Goal: Book appointment/travel/reservation

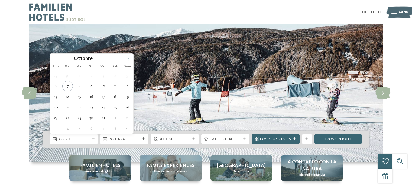
click at [128, 59] on icon at bounding box center [129, 60] width 4 height 4
type input "****"
click at [130, 59] on icon at bounding box center [129, 60] width 4 height 4
type div "04.01.2026"
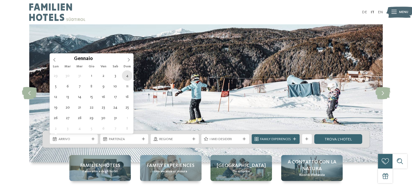
type input "****"
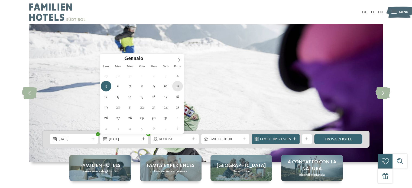
type div "11.01.2026"
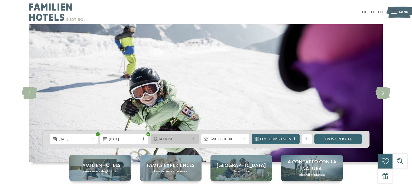
click at [192, 138] on div at bounding box center [193, 139] width 5 height 3
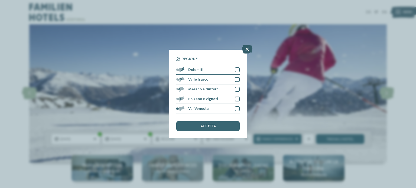
click at [246, 51] on icon at bounding box center [247, 49] width 11 height 9
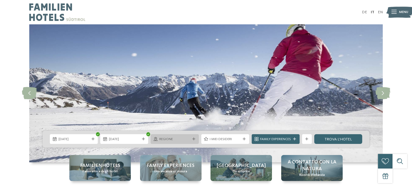
click at [192, 140] on icon at bounding box center [193, 139] width 3 height 3
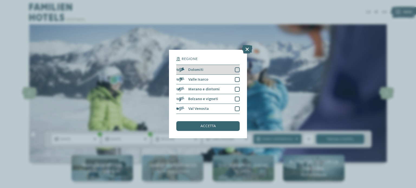
click at [236, 69] on div at bounding box center [237, 69] width 5 height 5
click at [201, 123] on div "accetta" at bounding box center [207, 126] width 63 height 10
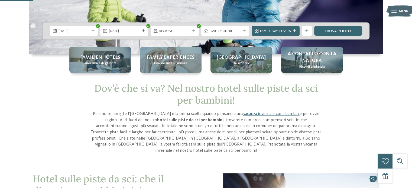
scroll to position [81, 0]
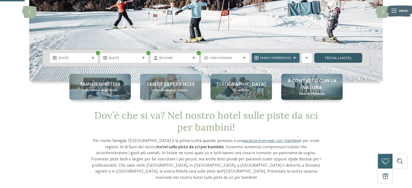
click at [329, 56] on link "trova l’hotel" at bounding box center [338, 58] width 48 height 10
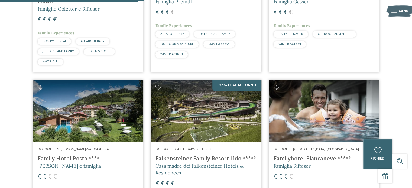
scroll to position [292, 0]
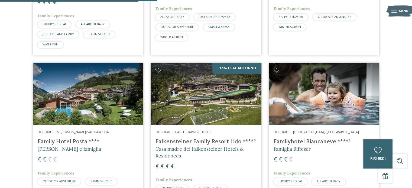
click at [317, 100] on img at bounding box center [324, 94] width 111 height 62
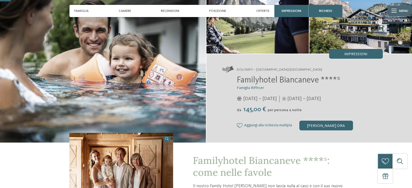
scroll to position [27, 0]
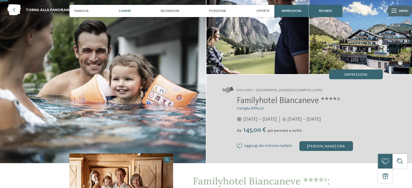
click at [124, 14] on div "Camere" at bounding box center [124, 11] width 17 height 12
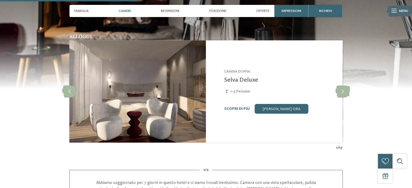
scroll to position [475, 0]
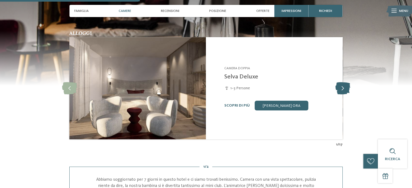
click at [339, 88] on icon at bounding box center [342, 88] width 15 height 12
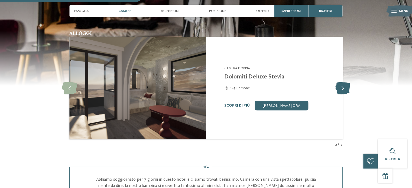
click at [338, 88] on icon at bounding box center [342, 88] width 15 height 12
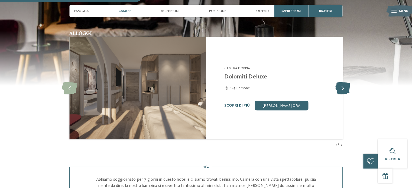
click at [338, 88] on icon at bounding box center [342, 88] width 15 height 12
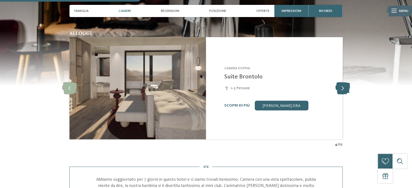
click at [338, 88] on icon at bounding box center [342, 88] width 15 height 12
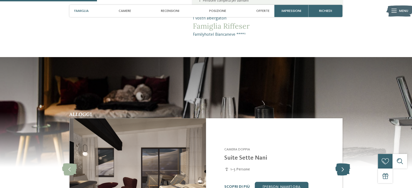
scroll to position [312, 0]
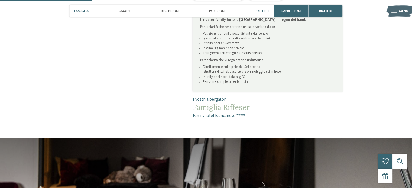
click at [260, 13] on div "Offerte" at bounding box center [263, 11] width 18 height 12
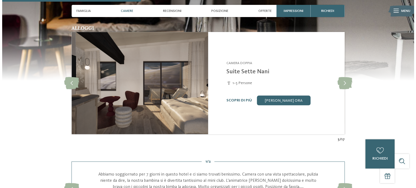
scroll to position [470, 0]
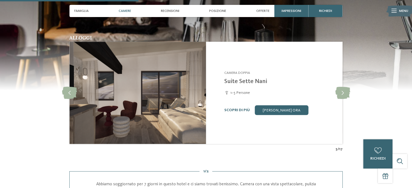
click at [394, 11] on icon at bounding box center [393, 11] width 5 height 4
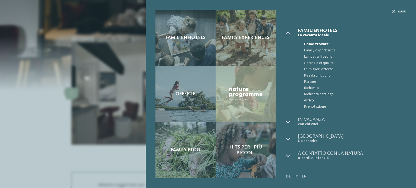
scroll to position [0, 0]
click at [393, 14] on div "Menu" at bounding box center [346, 19] width 121 height 18
